Goal: Subscribe to service/newsletter

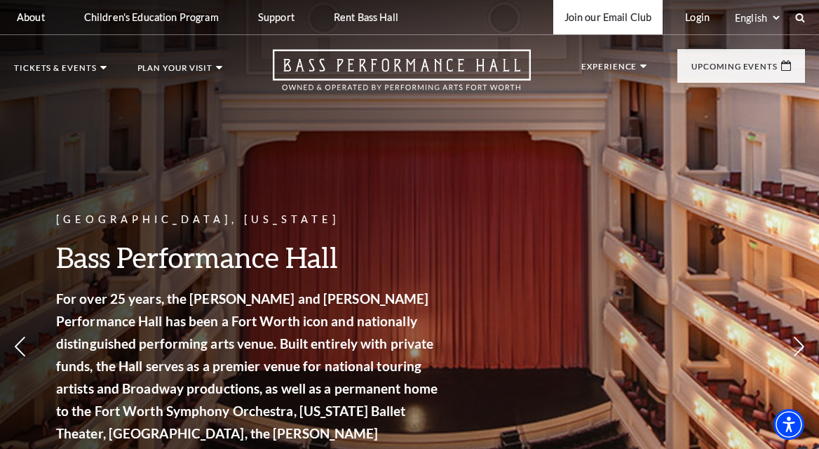
click at [620, 18] on link "Join our Email Club" at bounding box center [609, 17] width 110 height 34
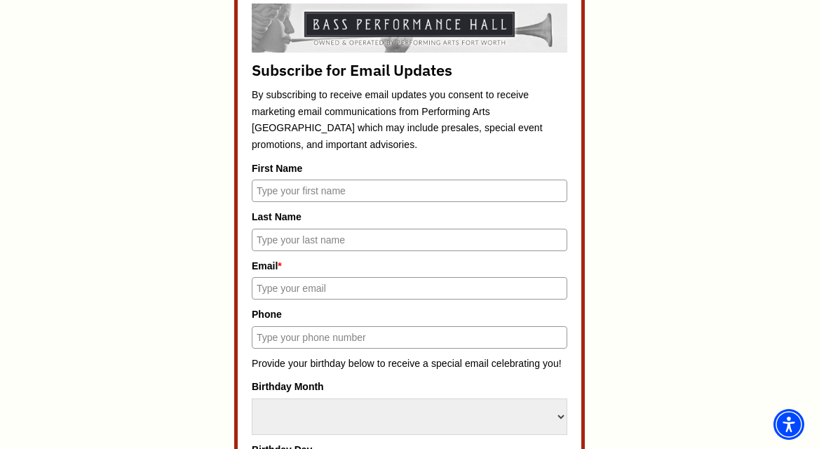
scroll to position [612, 0]
click at [328, 182] on input "First Name" at bounding box center [410, 190] width 316 height 22
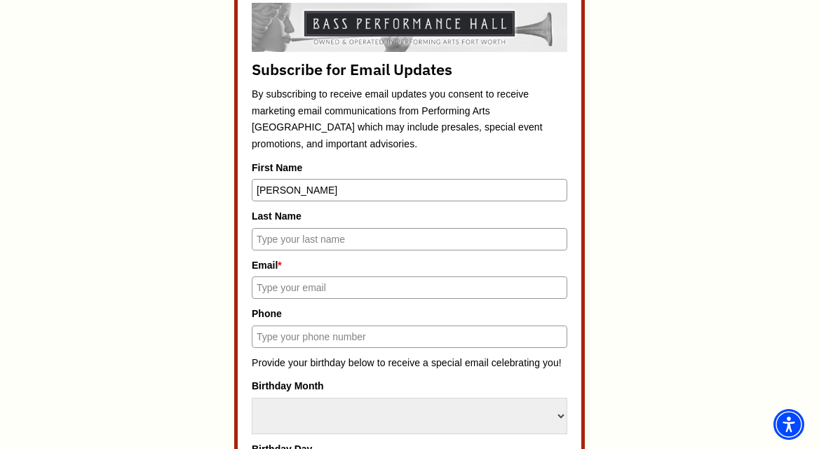
type input "Lisa"
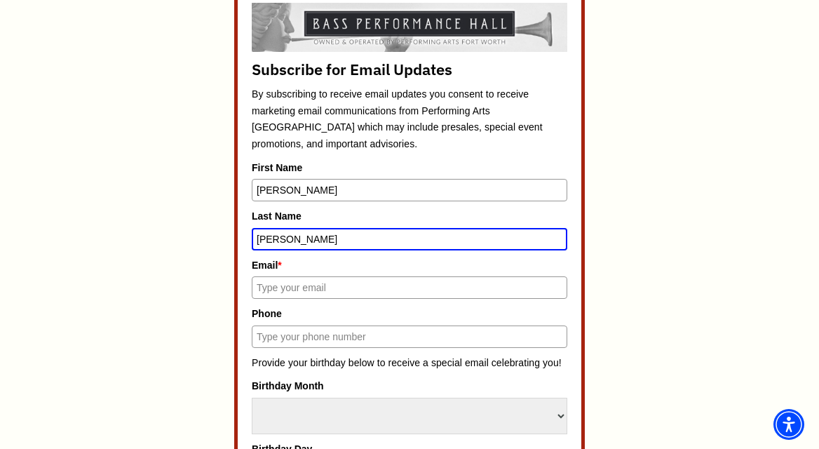
type input "Bachim"
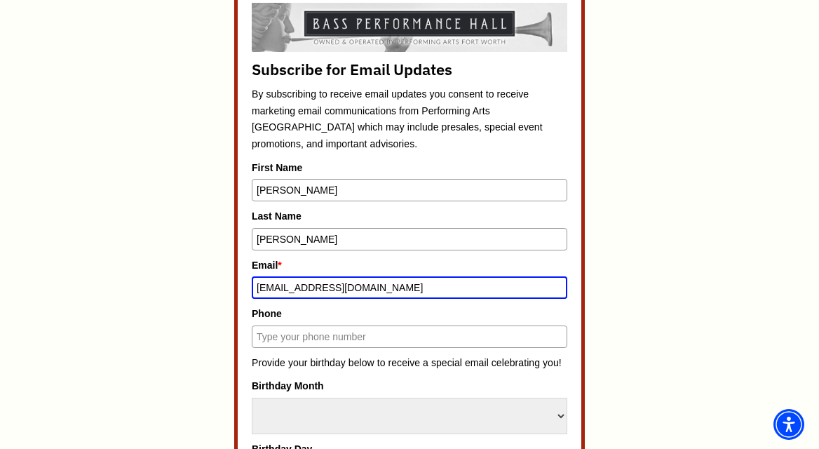
type input "lisabachim@gmail.com"
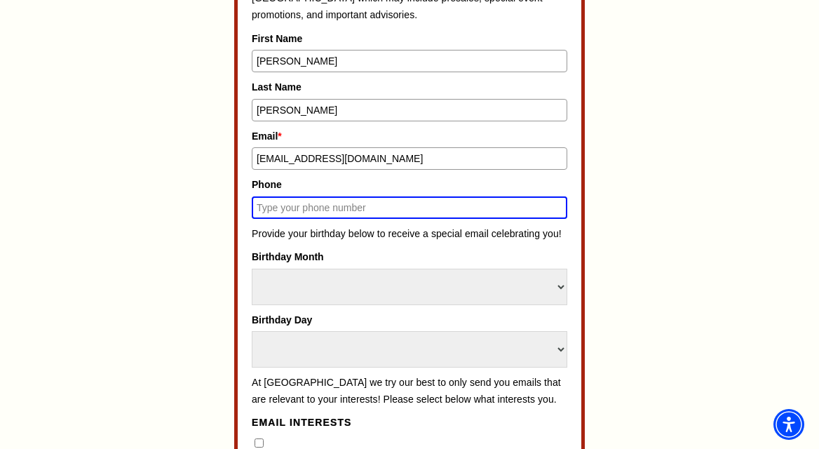
scroll to position [742, 0]
click at [488, 282] on select "Select Month January February March April May June July August September Octobe…" at bounding box center [410, 286] width 316 height 36
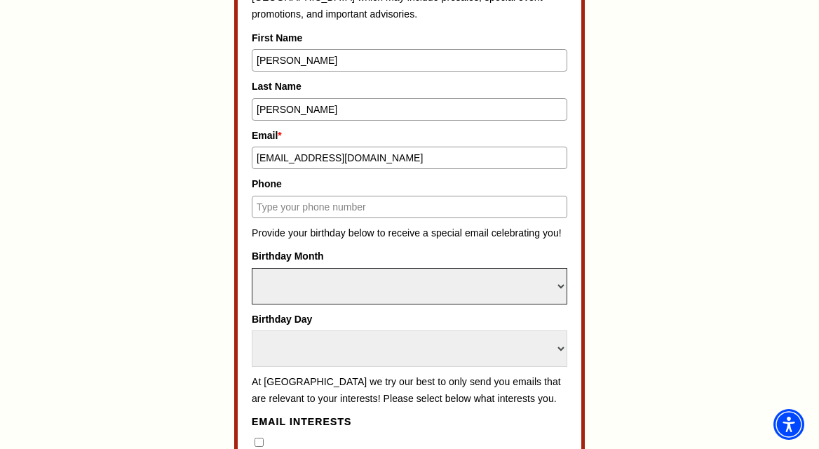
select select "March"
click at [252, 268] on select "Select Month January February March April May June July August September Octobe…" at bounding box center [410, 286] width 316 height 36
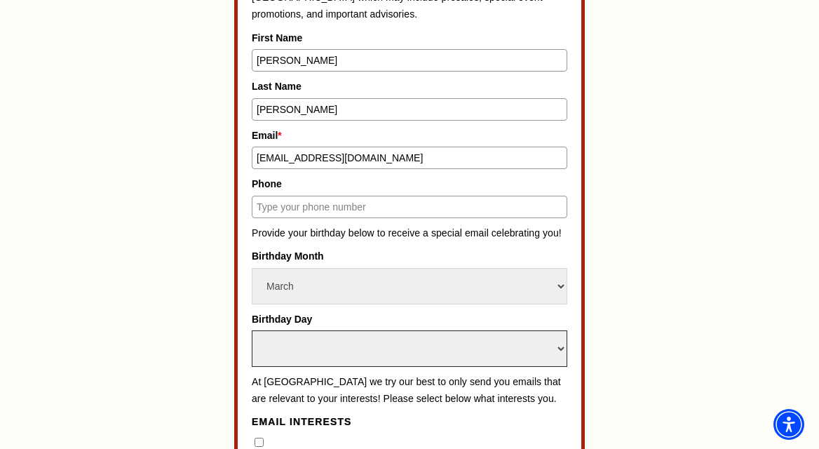
click at [363, 347] on select "Select Day 1 2 3 4 5 6 7 8 9 10 11 12 13 14 15 16 17 18 19 20 21 22 23 24" at bounding box center [410, 348] width 316 height 36
select select "8"
click at [252, 330] on select "Select Day 1 2 3 4 5 6 7 8 9 10 11 12 13 14 15 16 17 18 19 20 21 22 23 24" at bounding box center [410, 348] width 316 height 36
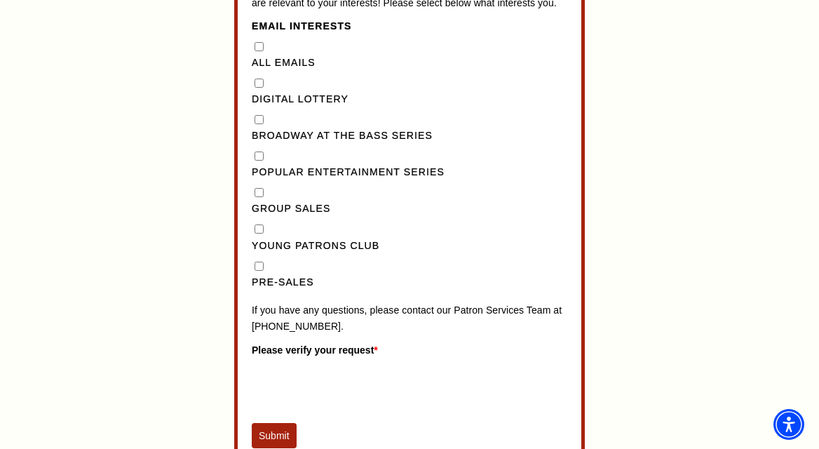
scroll to position [1143, 0]
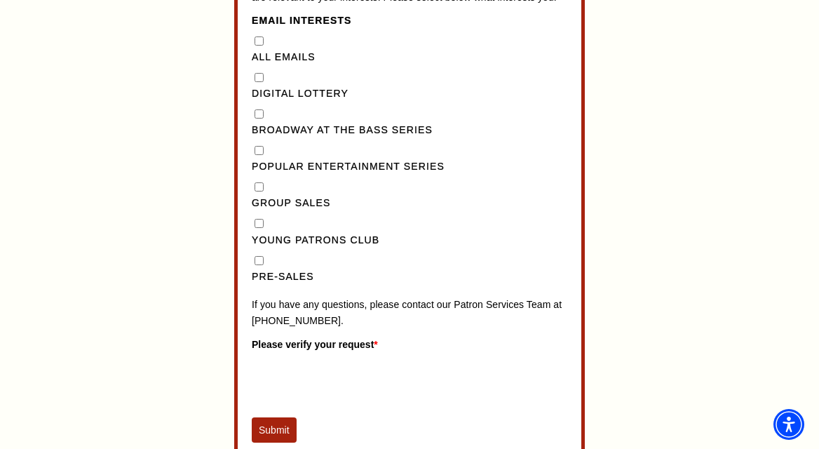
click at [257, 265] on input "Pre-Sales" at bounding box center [259, 260] width 9 height 9
checkbox input "true"
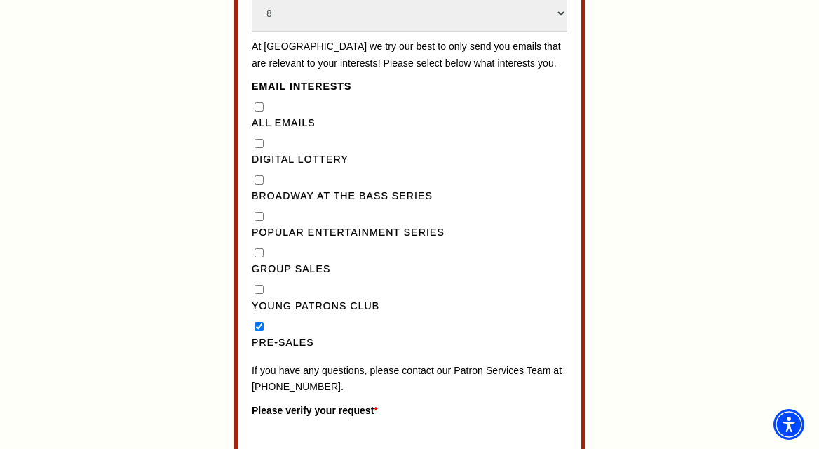
scroll to position [1076, 0]
click at [258, 222] on Series"] "Popular Entertainment Series" at bounding box center [259, 217] width 9 height 9
checkbox Series"] "false"
click at [259, 185] on Series"] "Broadway at the Bass Series" at bounding box center [259, 180] width 9 height 9
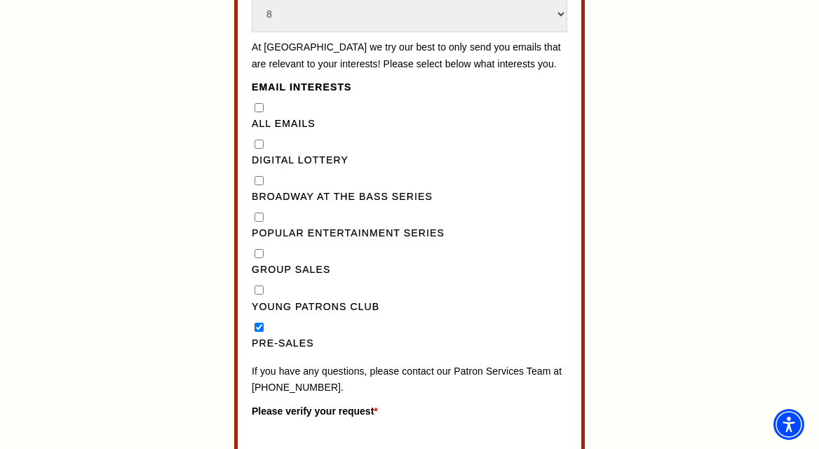
checkbox Series"] "true"
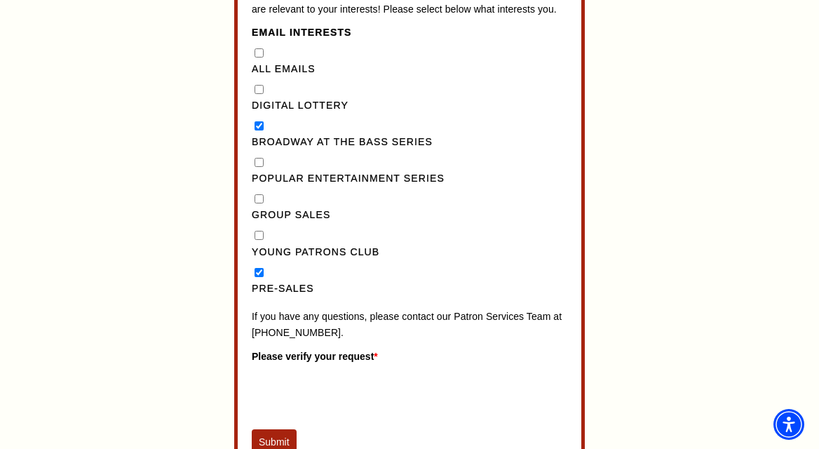
scroll to position [1116, 0]
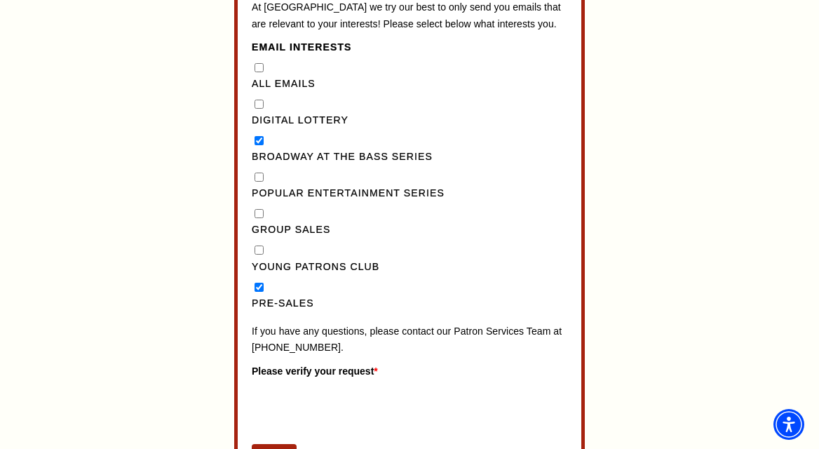
click at [258, 182] on Series"] "Popular Entertainment Series" at bounding box center [259, 177] width 9 height 9
checkbox Series"] "true"
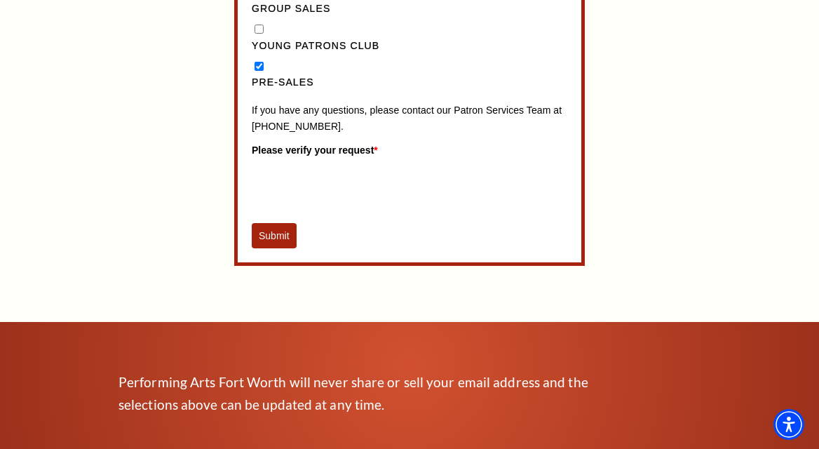
scroll to position [1338, 0]
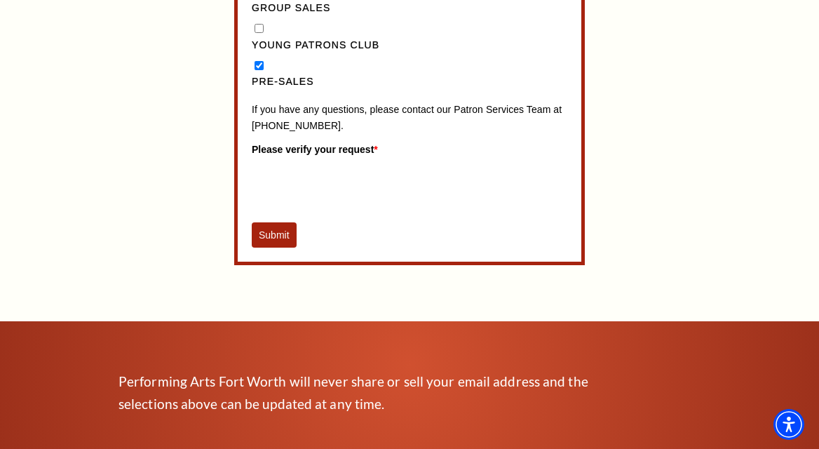
click at [276, 248] on button "Submit" at bounding box center [274, 234] width 45 height 25
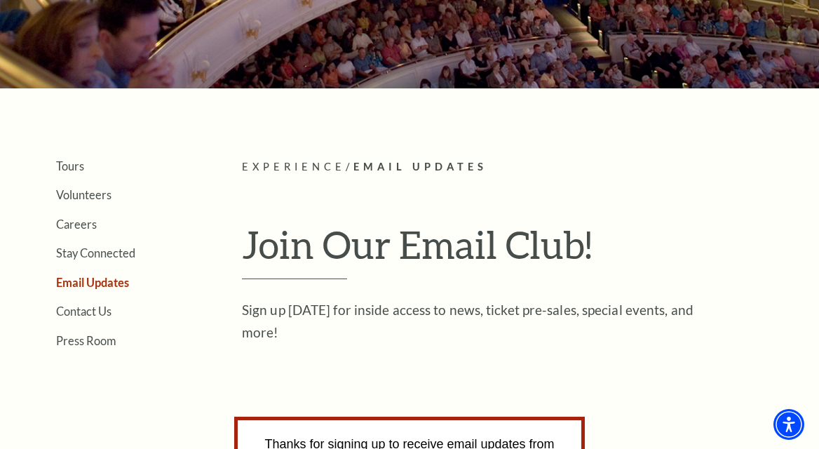
scroll to position [0, 0]
